Goal: Task Accomplishment & Management: Complete application form

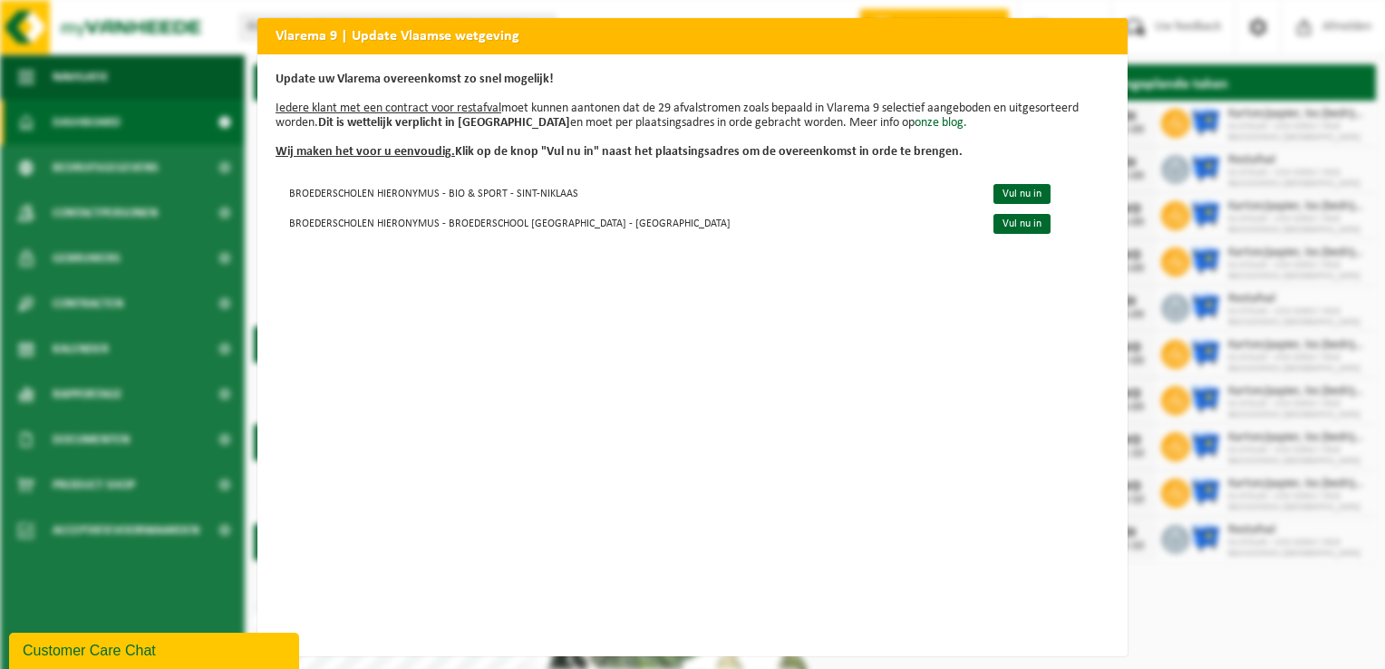
scroll to position [19, 0]
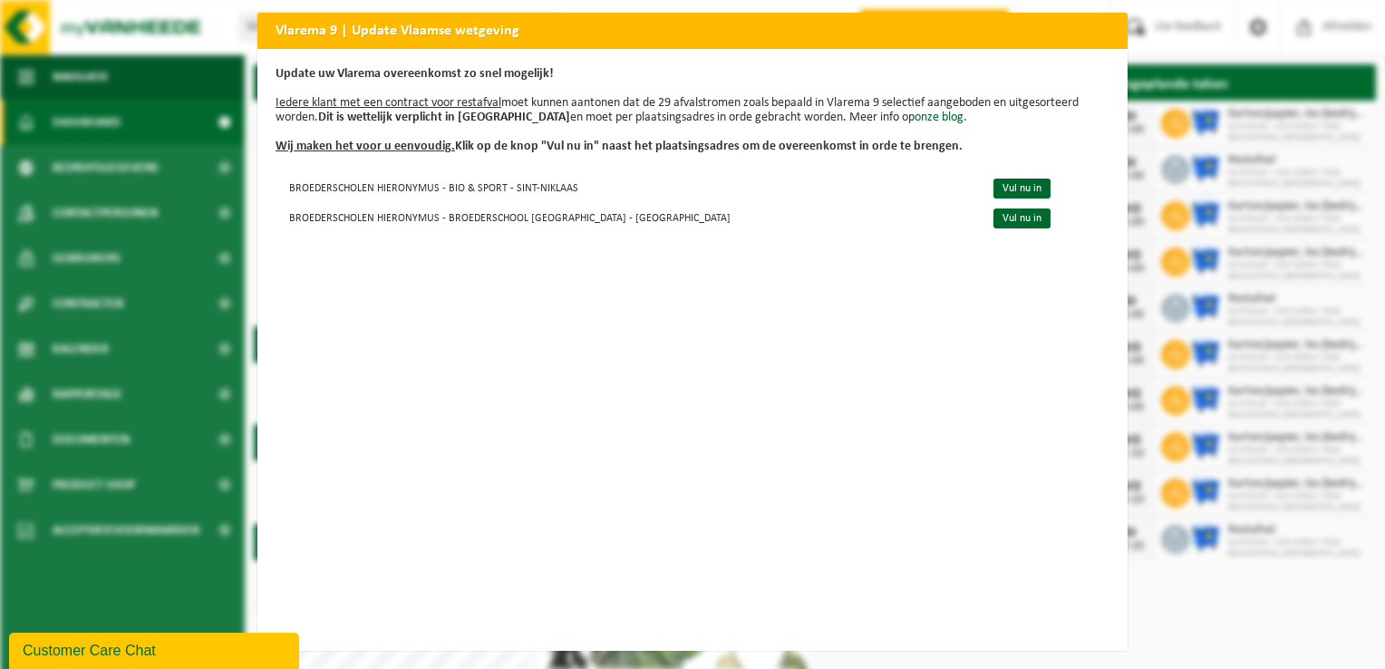
click at [1147, 618] on div "Vlarema 9 | Update Vlaamse wetgeving Update uw Vlarema overeenkomst zo snel mog…" at bounding box center [692, 334] width 1385 height 669
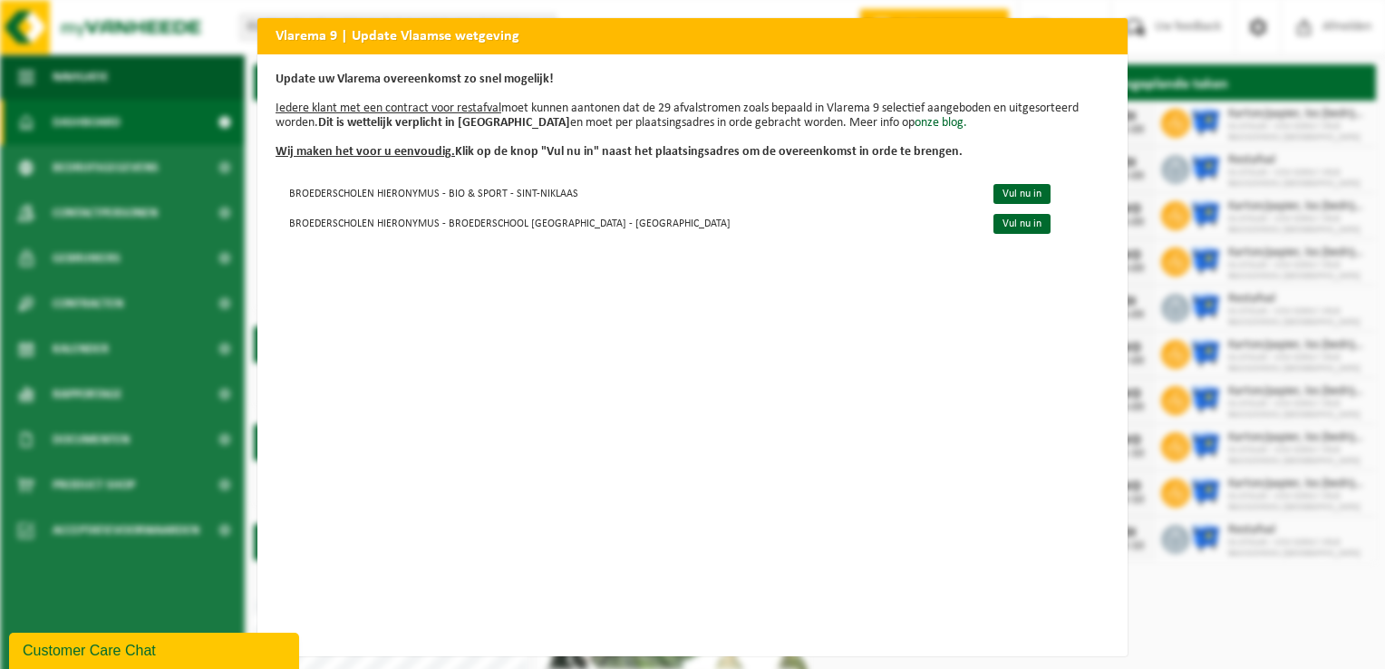
click at [677, 12] on div "Vlarema 9 | Update Vlaamse wetgeving Update uw Vlarema overeenkomst zo snel mog…" at bounding box center [692, 334] width 1385 height 669
click at [993, 194] on link "Vul nu in" at bounding box center [1021, 194] width 57 height 20
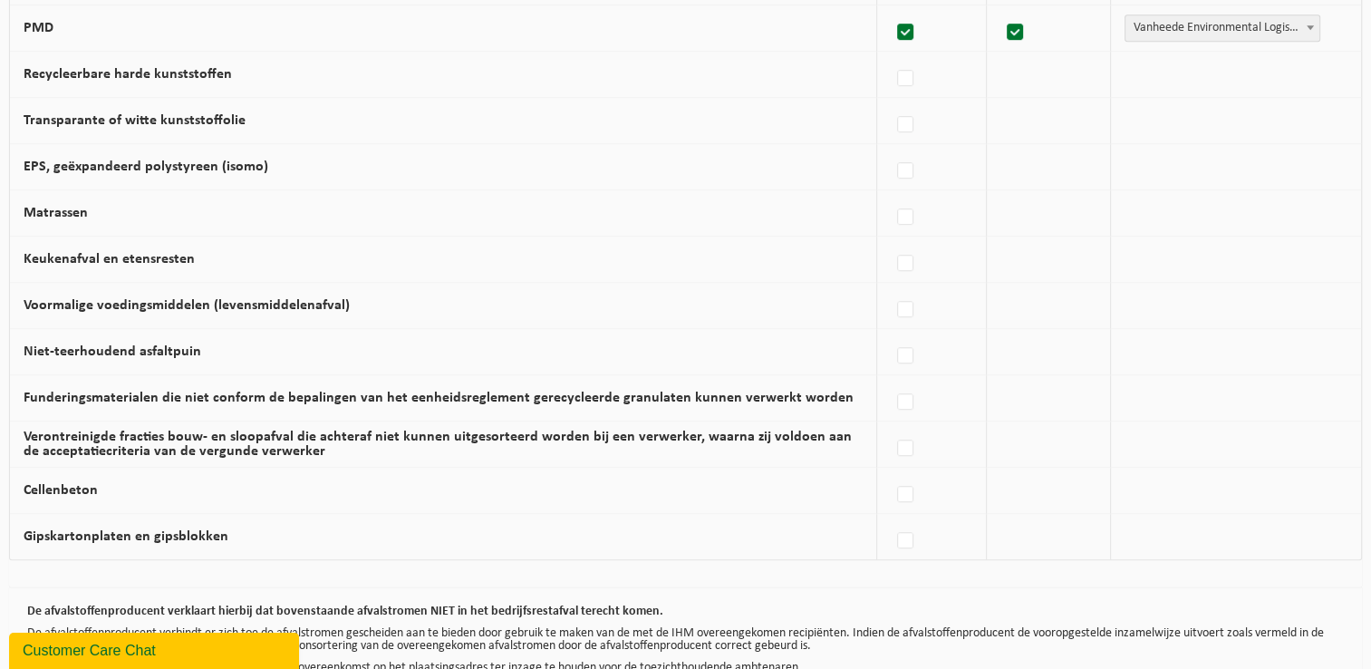
scroll to position [1150, 0]
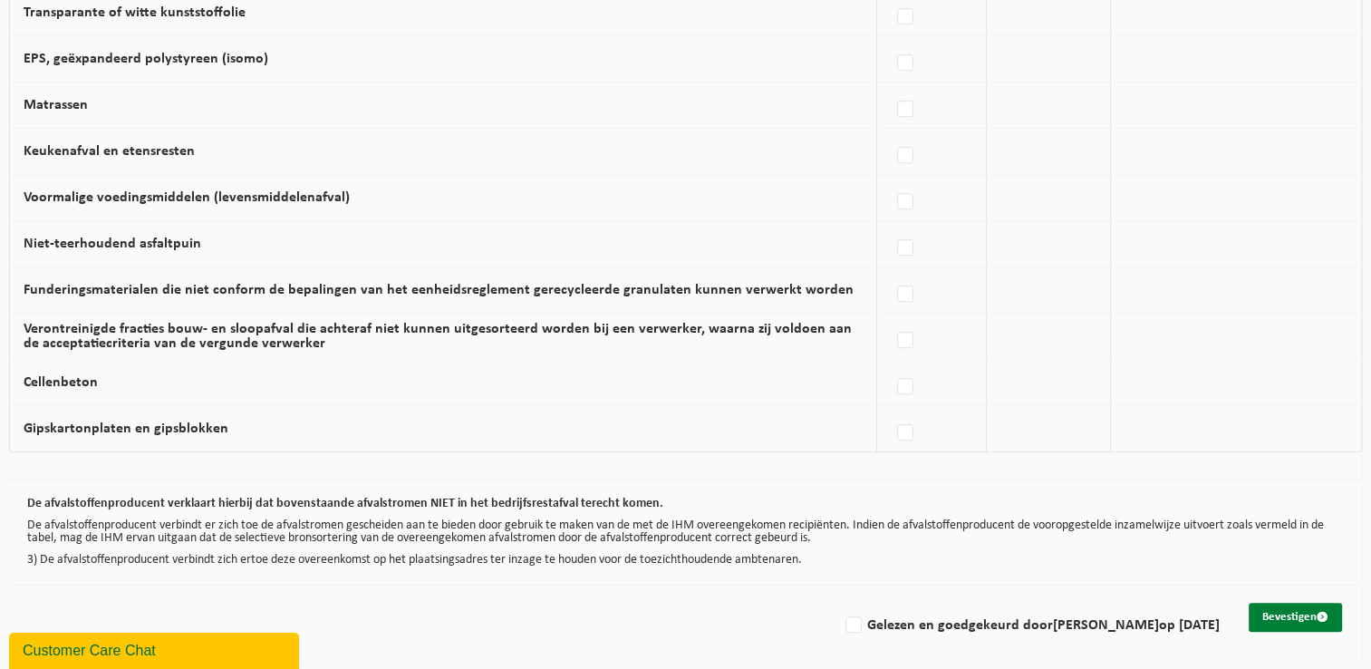
click at [1319, 604] on button "Bevestigen" at bounding box center [1295, 617] width 93 height 29
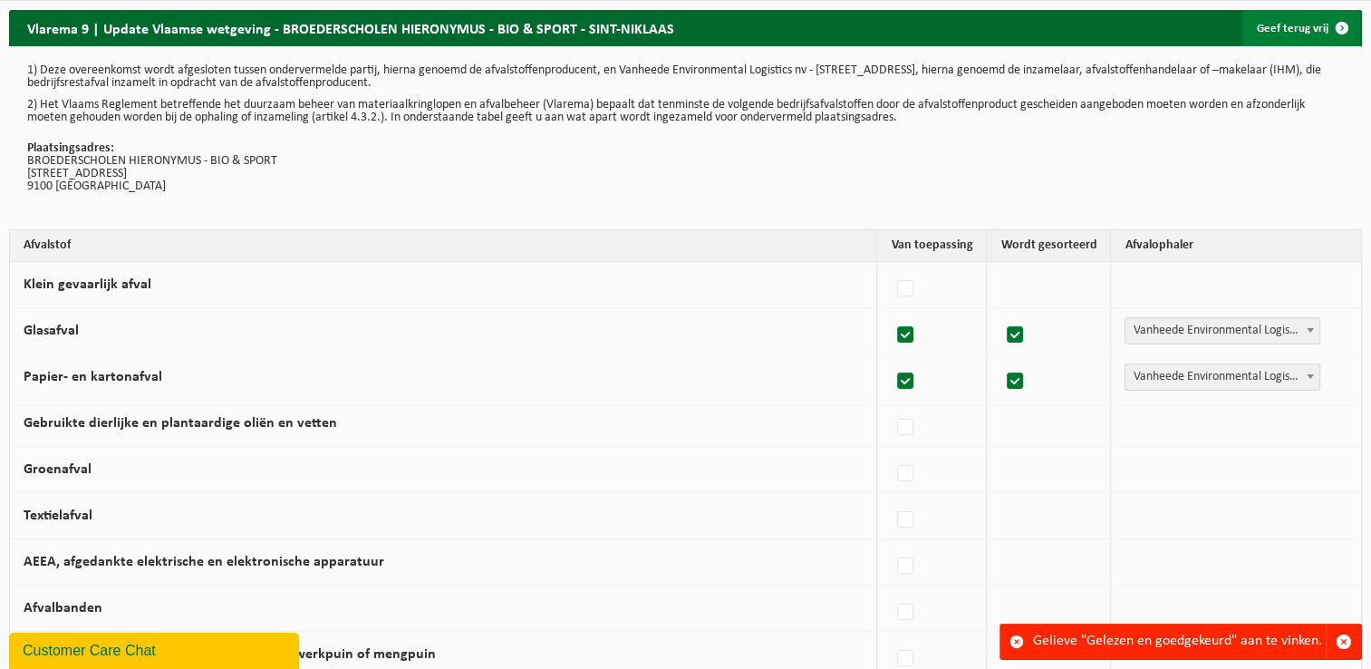
click at [1310, 31] on link "Geef terug vrij" at bounding box center [1302, 28] width 118 height 36
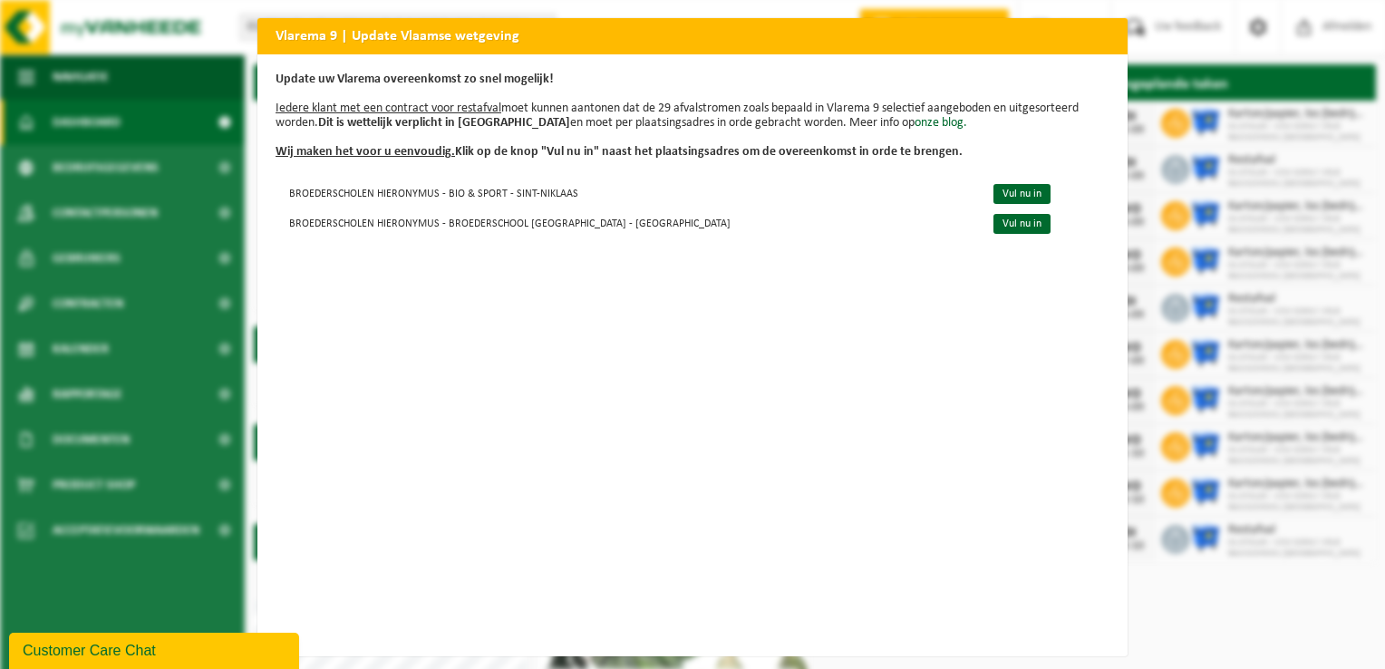
click at [1190, 121] on div "Vlarema 9 | Update Vlaamse wetgeving Update uw Vlarema overeenkomst zo snel mog…" at bounding box center [692, 334] width 1385 height 669
click at [993, 198] on link "Vul nu in" at bounding box center [1021, 194] width 57 height 20
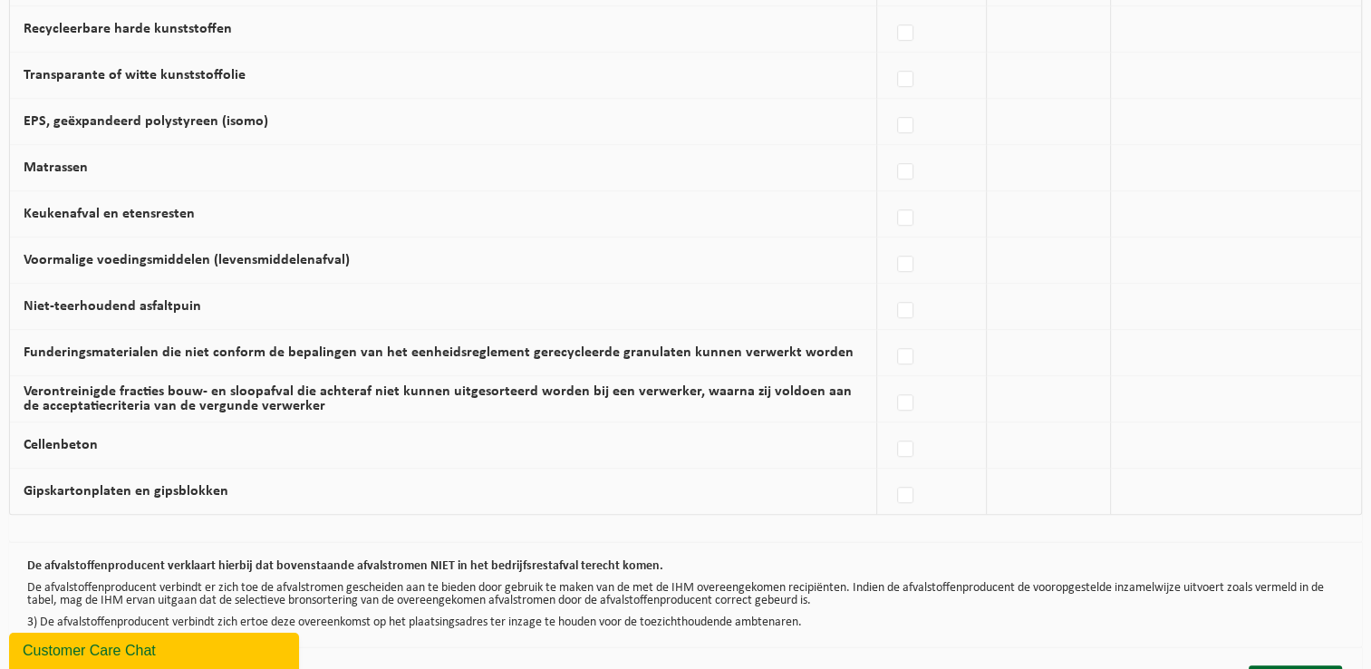
scroll to position [1150, 0]
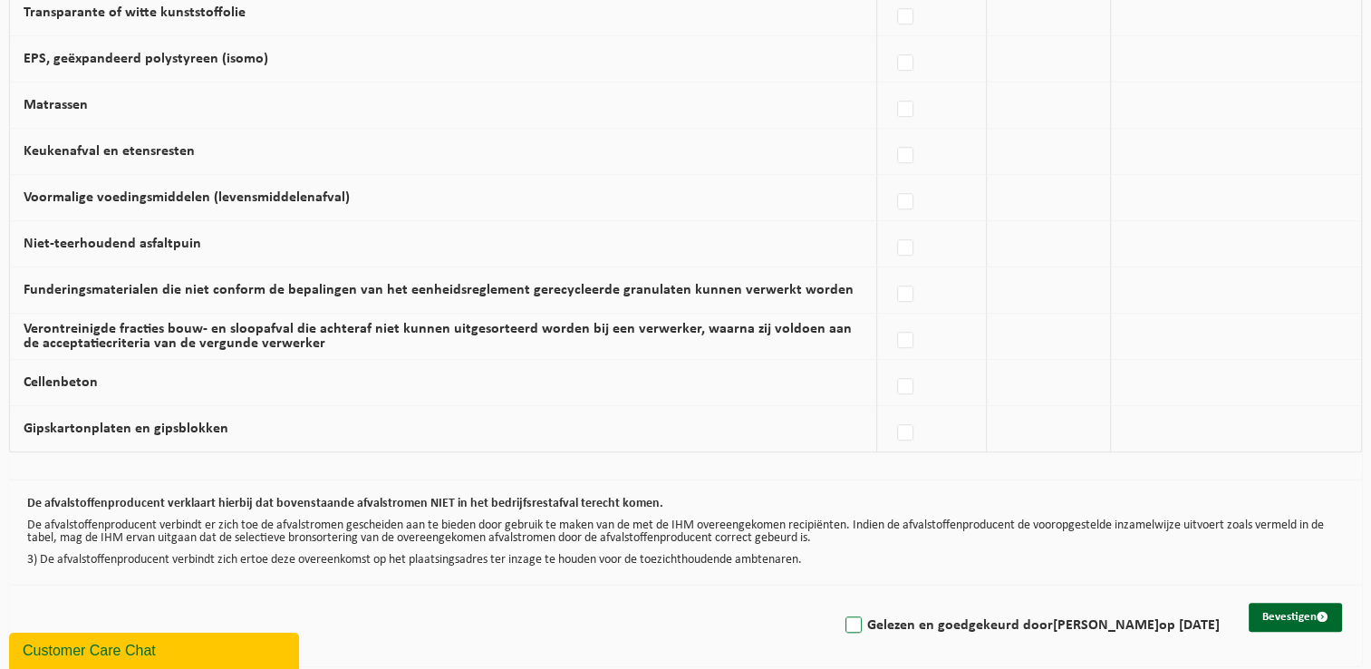
click at [1172, 612] on label "Gelezen en goedgekeurd door MAAIKE DE VOS op 01/09/25" at bounding box center [1031, 625] width 378 height 27
click at [839, 603] on input "Gelezen en goedgekeurd door MAAIKE DE VOS op 01/09/25" at bounding box center [838, 602] width 1 height 1
checkbox input "true"
click at [1253, 611] on button "Bevestigen" at bounding box center [1295, 617] width 93 height 29
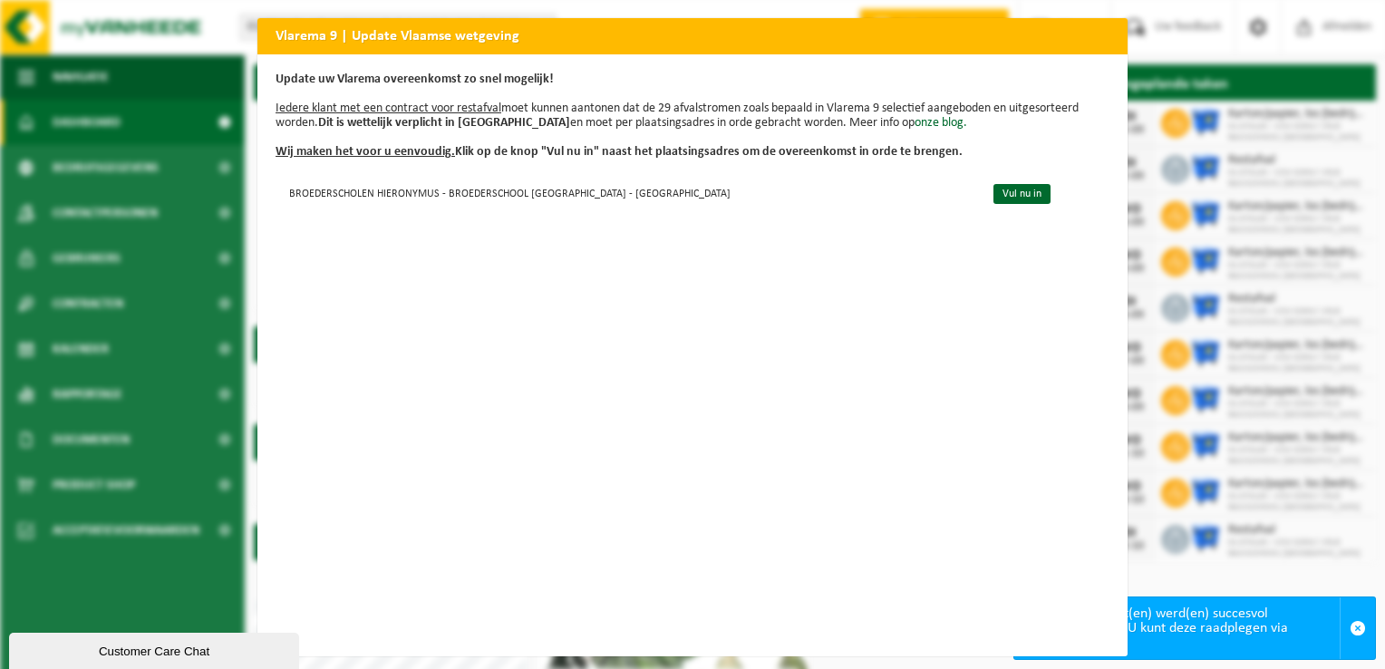
click at [979, 208] on div "Update uw Vlarema overeenkomst zo snel mogelijk! Iedere klant met een contract …" at bounding box center [692, 355] width 870 height 602
click at [993, 200] on link "Vul nu in" at bounding box center [1021, 194] width 57 height 20
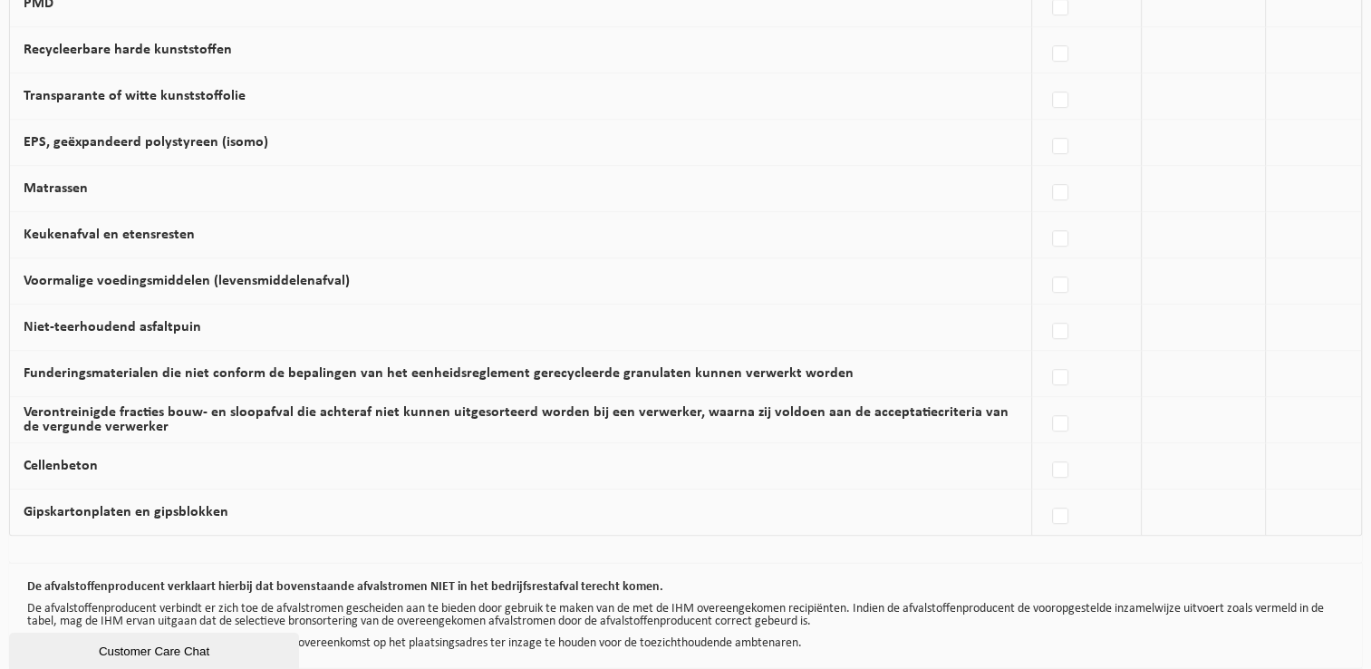
scroll to position [1150, 0]
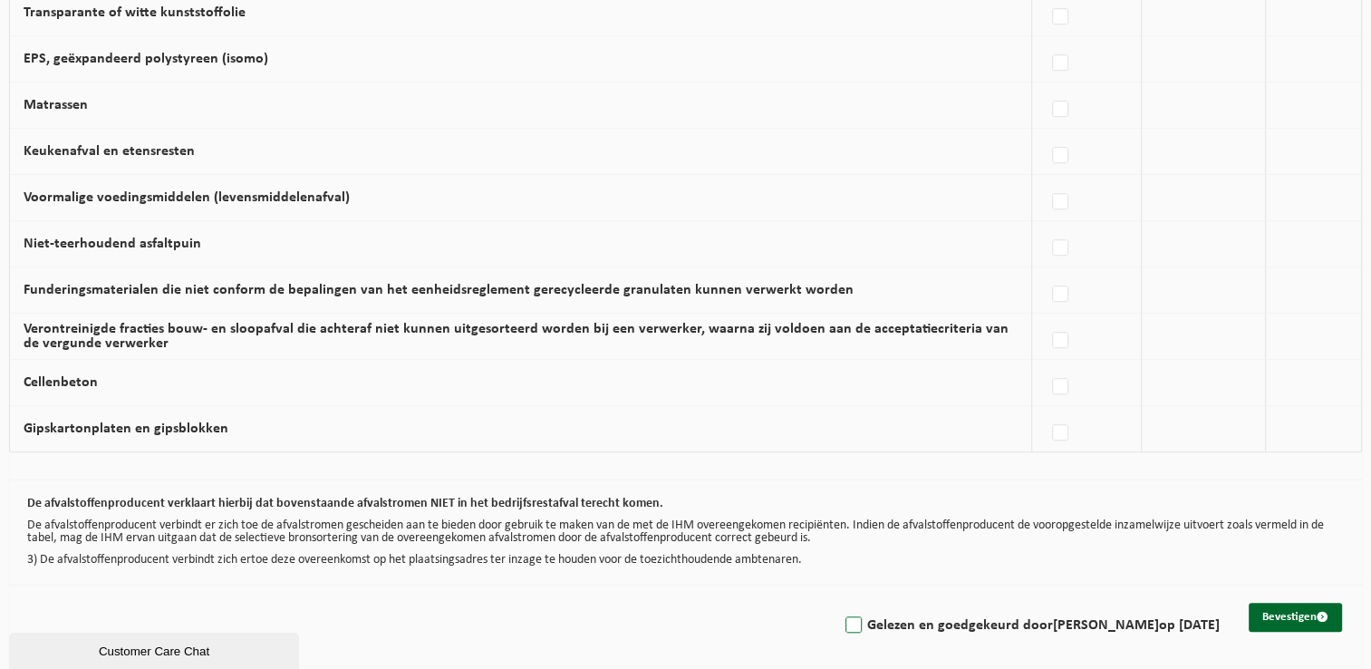
click at [1168, 613] on label "Gelezen en goedgekeurd door MAAIKE DE VOS op 01/09/25" at bounding box center [1031, 625] width 378 height 27
click at [839, 603] on input "Gelezen en goedgekeurd door MAAIKE DE VOS op 01/09/25" at bounding box center [838, 602] width 1 height 1
checkbox input "true"
click at [1283, 611] on button "Bevestigen" at bounding box center [1295, 617] width 93 height 29
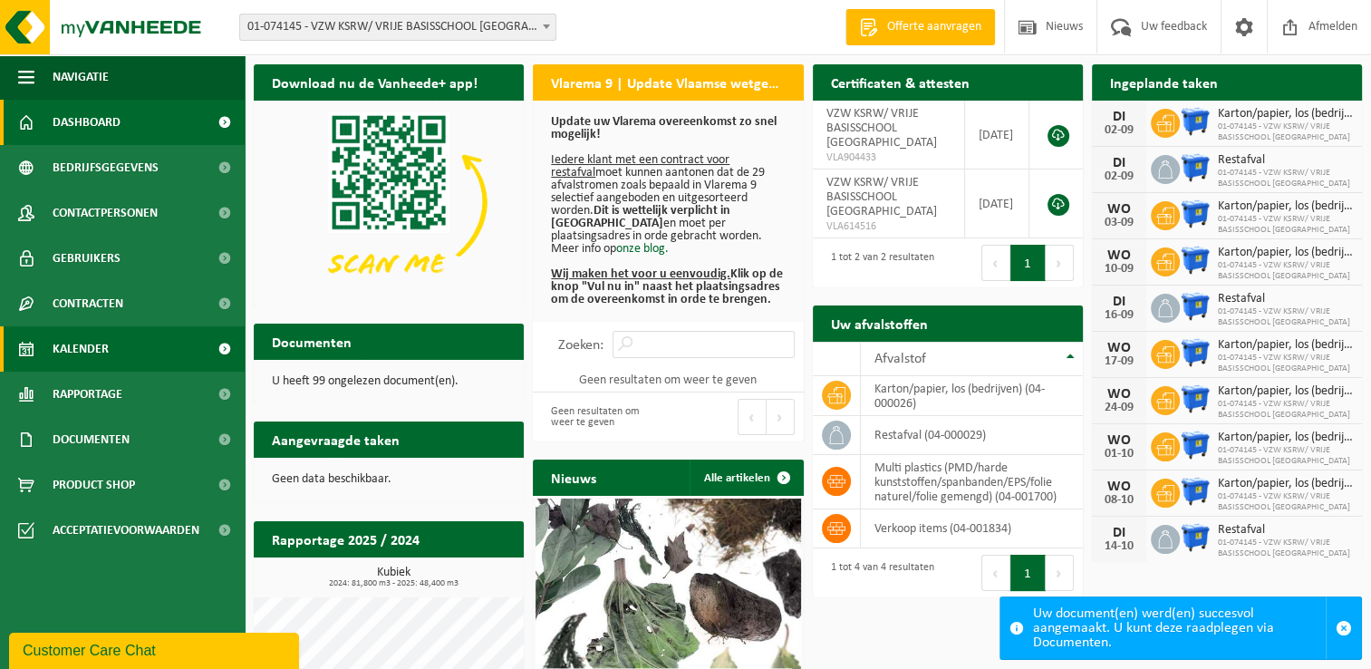
click at [93, 353] on span "Kalender" at bounding box center [81, 348] width 56 height 45
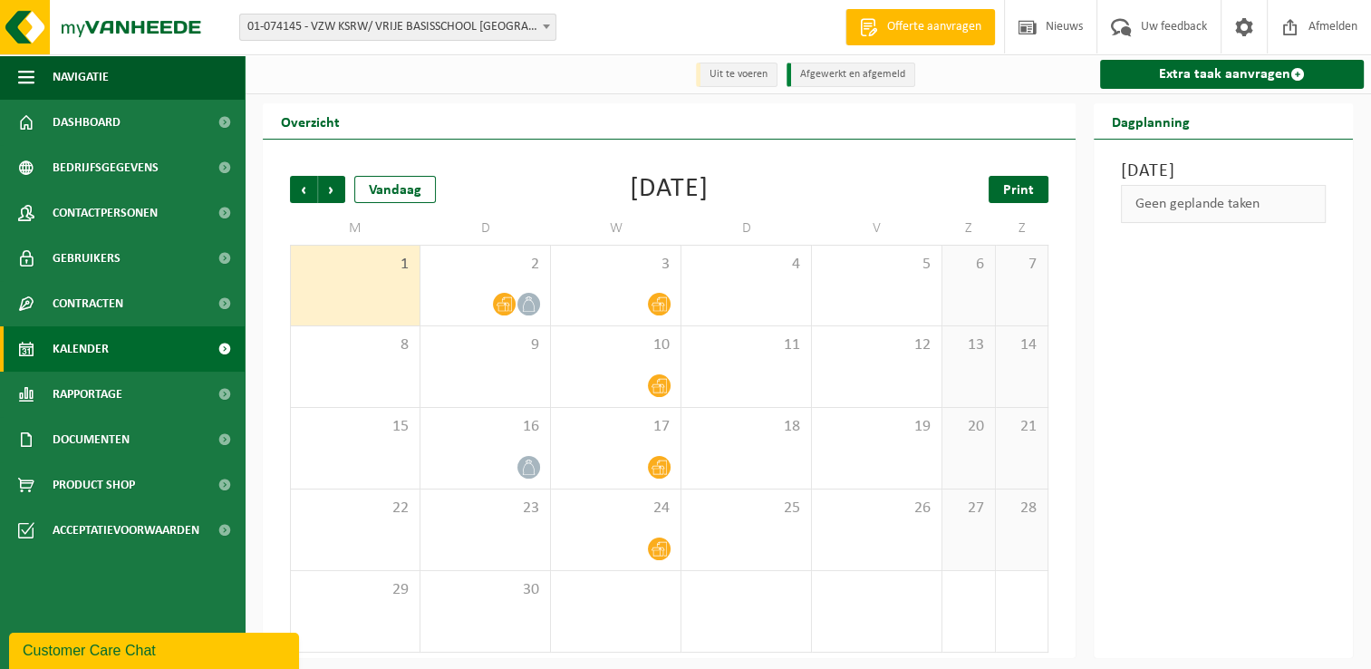
click at [1008, 188] on span "Print" at bounding box center [1018, 190] width 31 height 15
click at [328, 198] on span "Volgende" at bounding box center [331, 189] width 27 height 27
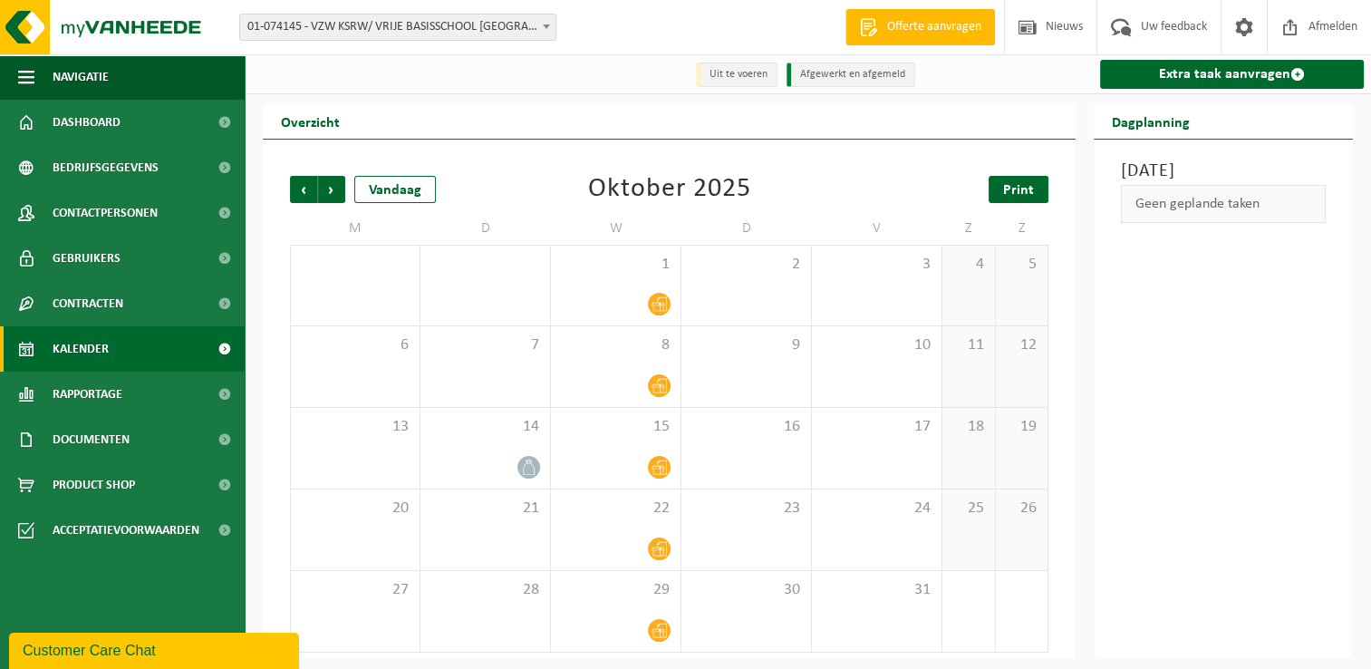
click at [1021, 198] on span "Print" at bounding box center [1018, 190] width 31 height 15
